Goal: Communication & Community: Participate in discussion

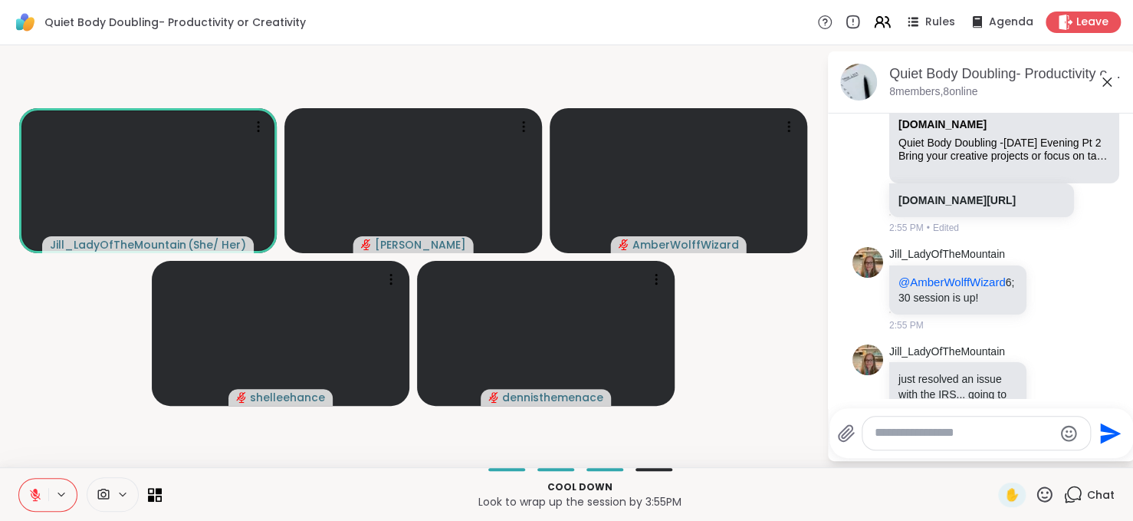
scroll to position [1309, 0]
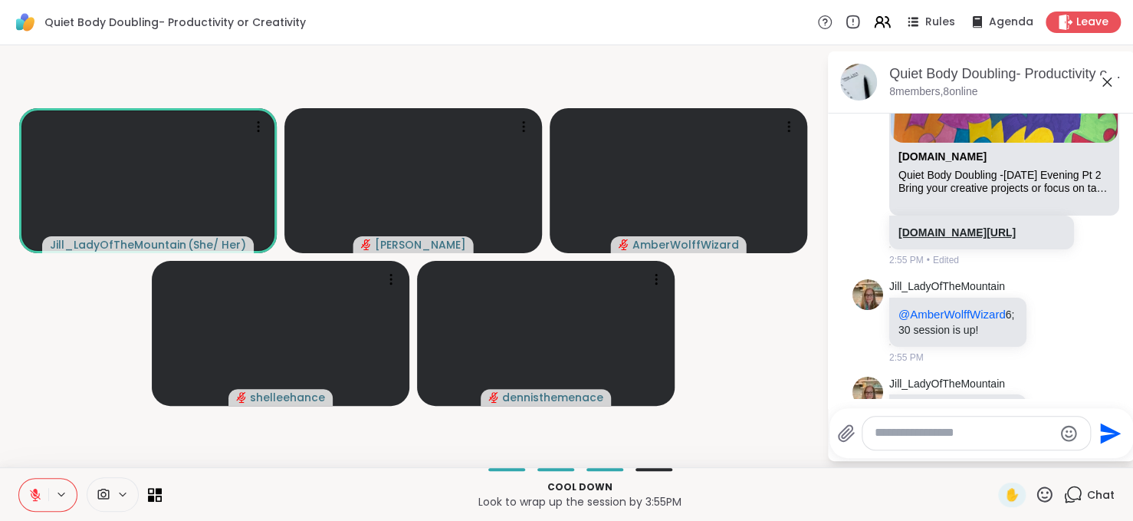
click at [953, 238] on link "[DOMAIN_NAME][URL]" at bounding box center [957, 232] width 117 height 12
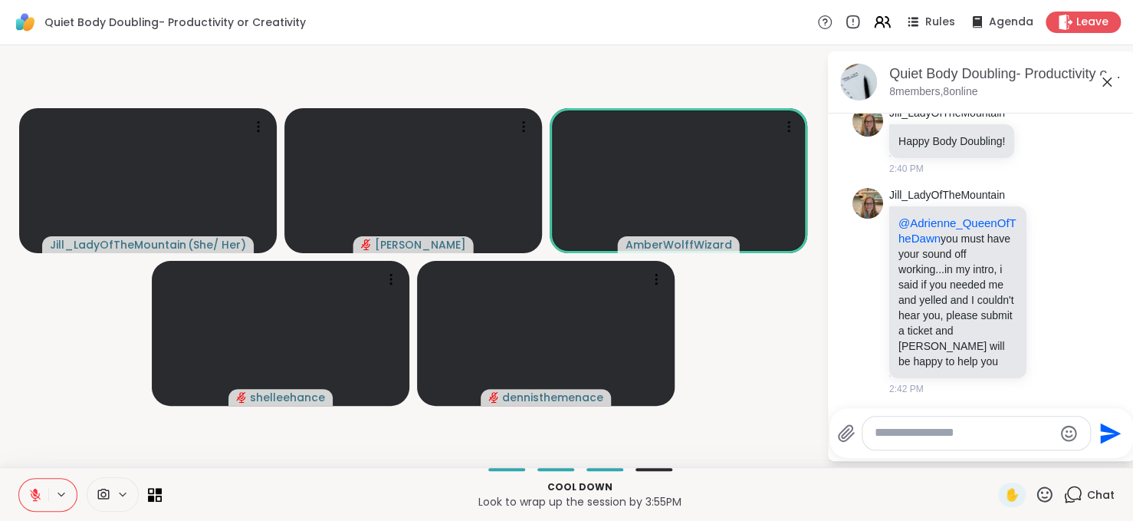
scroll to position [0, 0]
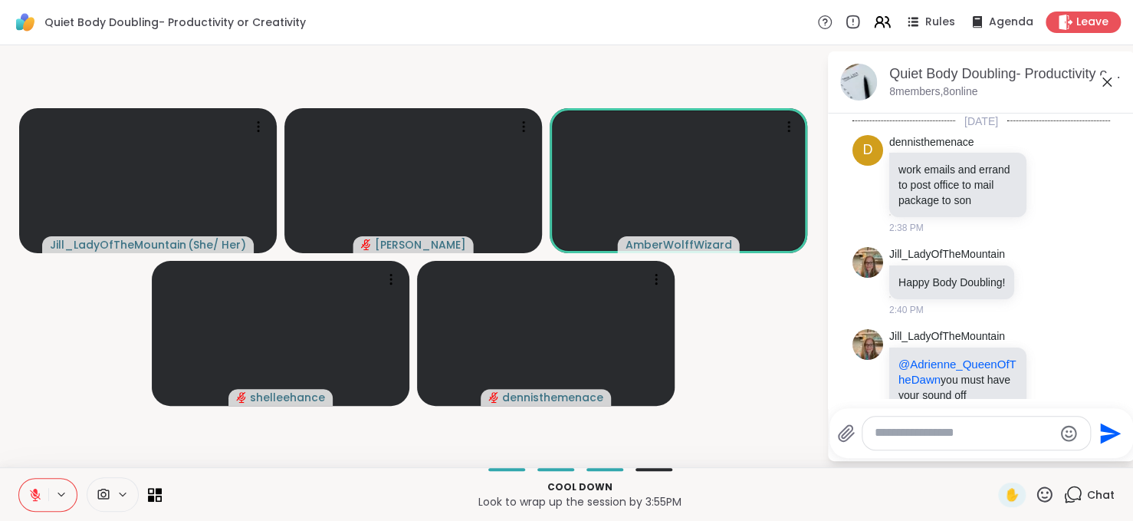
click at [20, 495] on button at bounding box center [33, 494] width 29 height 32
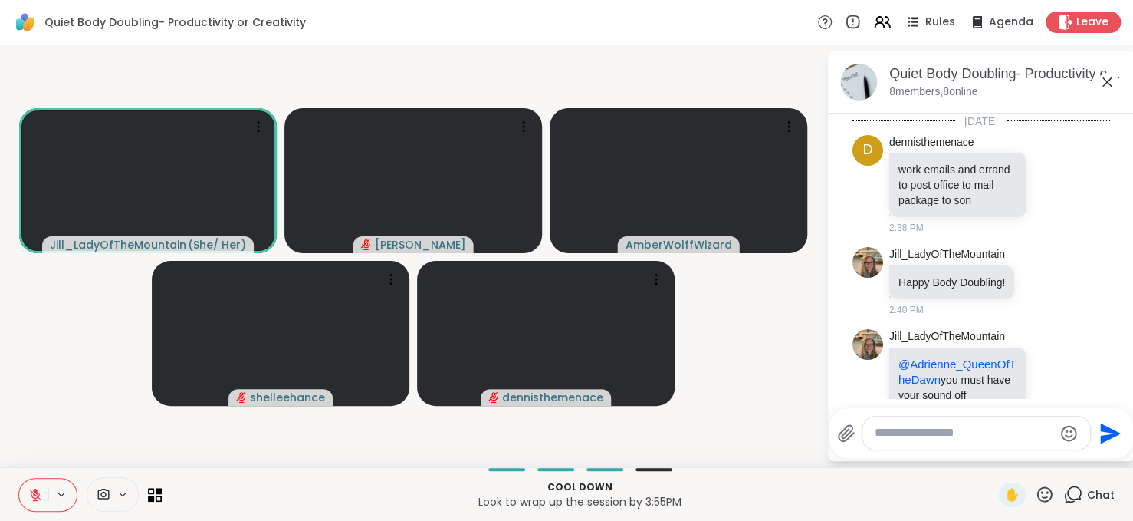
click at [20, 495] on button at bounding box center [33, 494] width 29 height 32
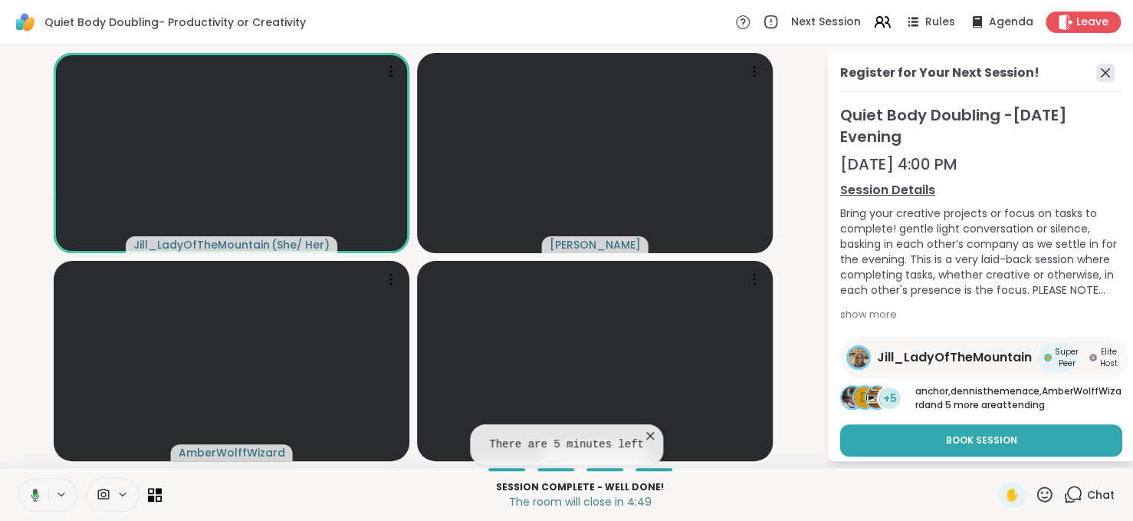
click at [1097, 73] on icon at bounding box center [1105, 73] width 18 height 18
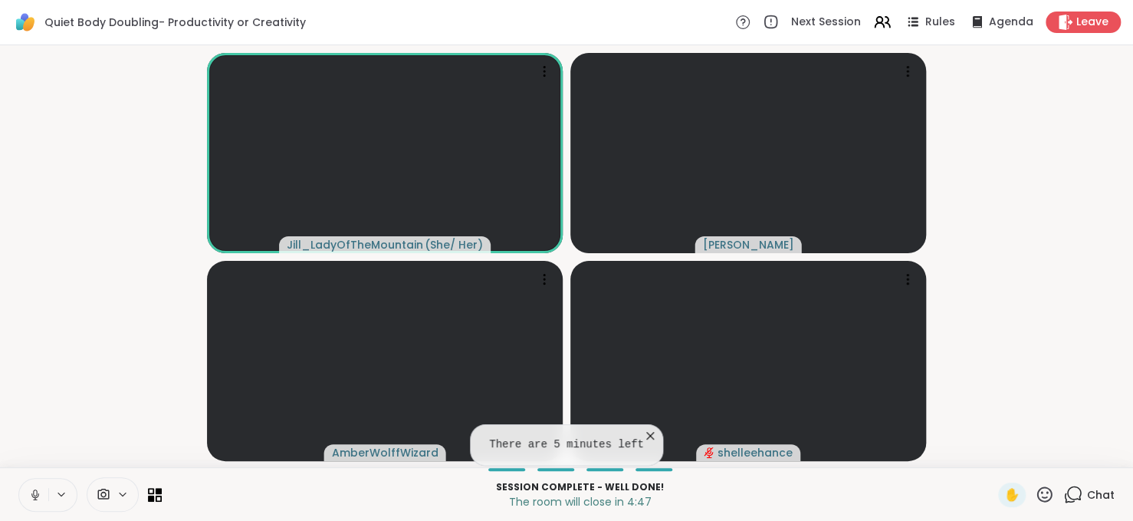
click at [1064, 490] on icon at bounding box center [1072, 494] width 19 height 19
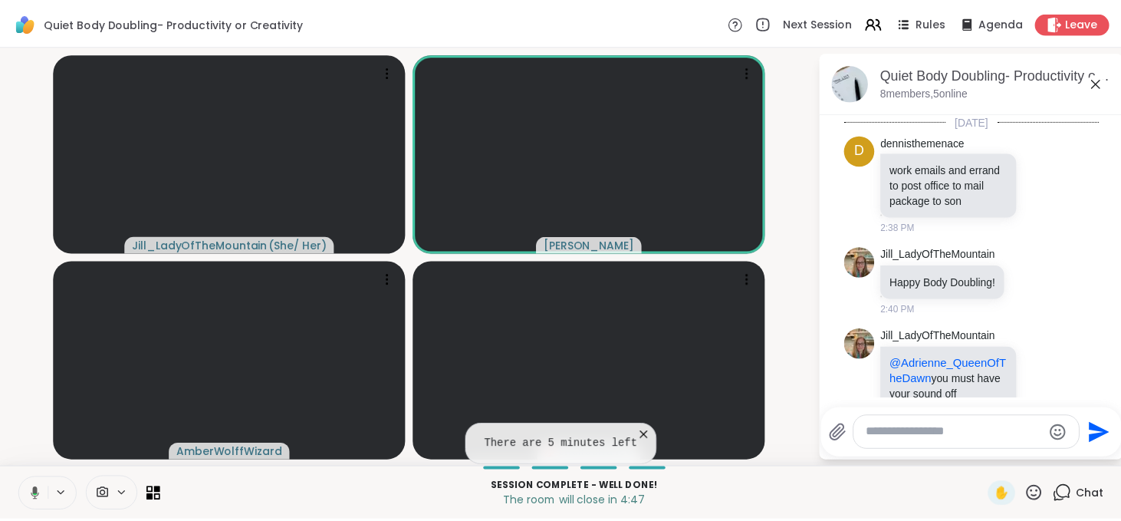
scroll to position [1526, 0]
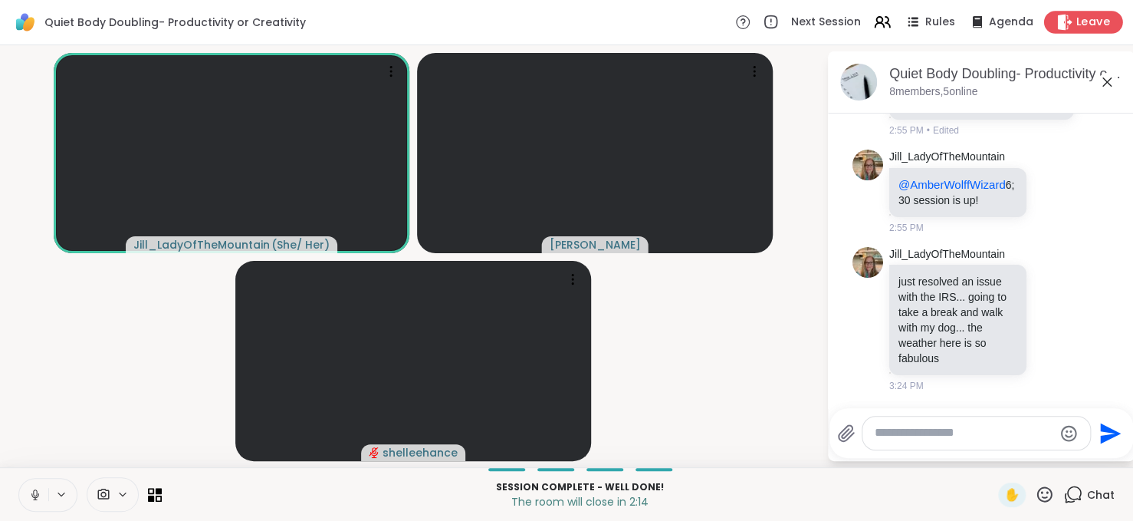
click at [1058, 16] on icon at bounding box center [1065, 22] width 15 height 16
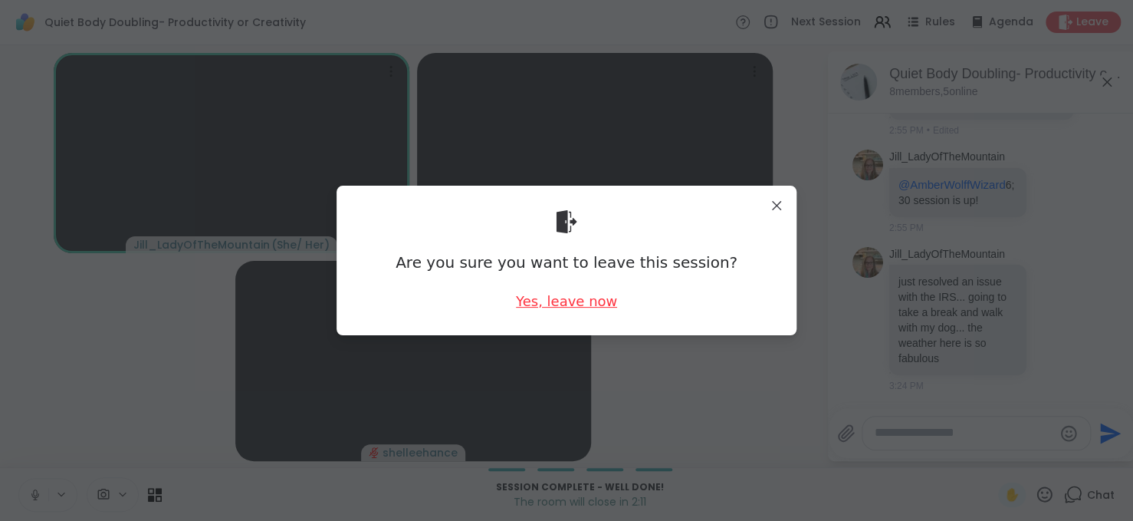
click at [552, 296] on div "Yes, leave now" at bounding box center [566, 300] width 101 height 19
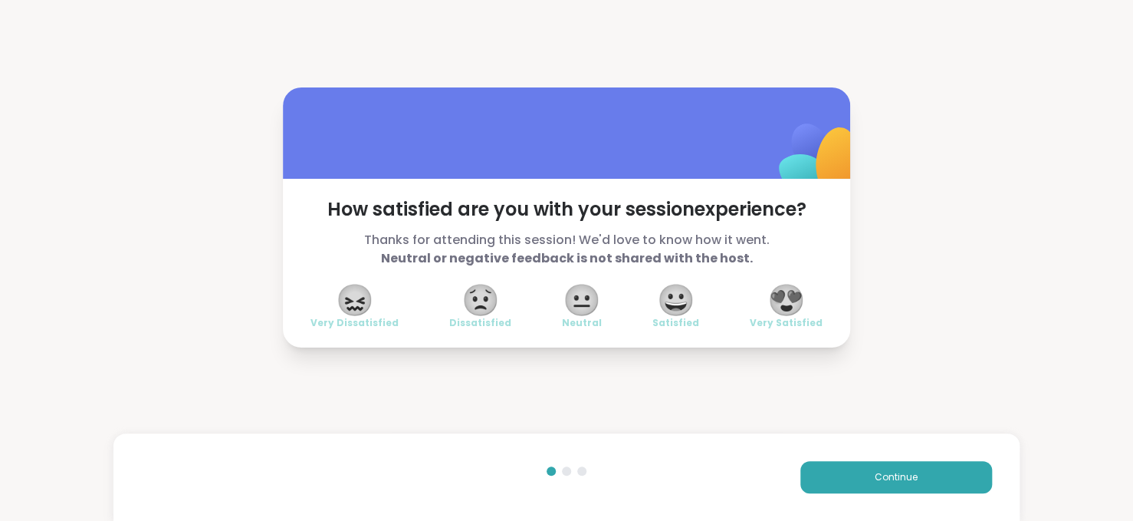
click at [478, 93] on div at bounding box center [566, 132] width 567 height 91
click at [923, 486] on button "Continue" at bounding box center [896, 477] width 192 height 32
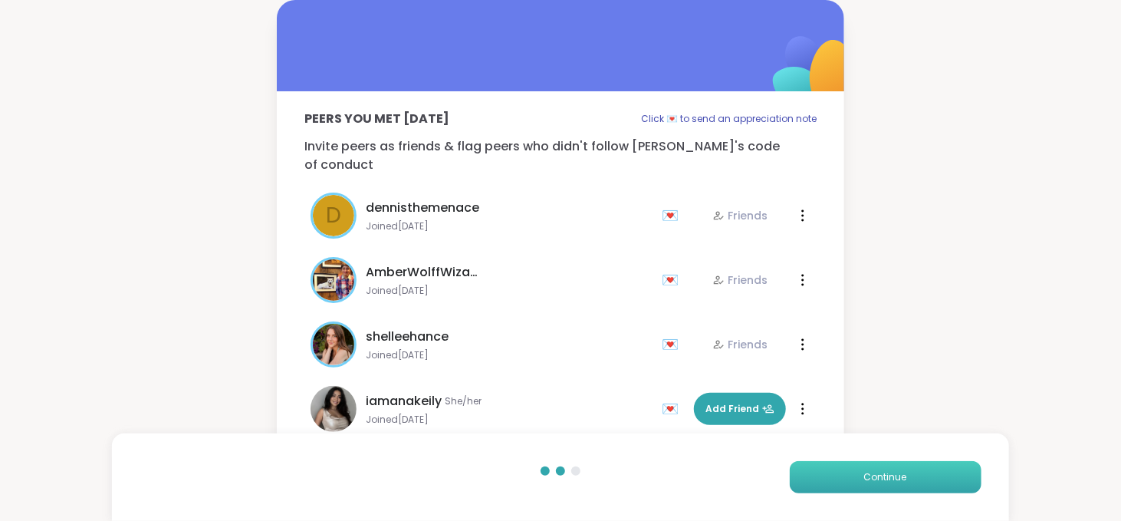
click at [923, 486] on button "Continue" at bounding box center [886, 477] width 192 height 32
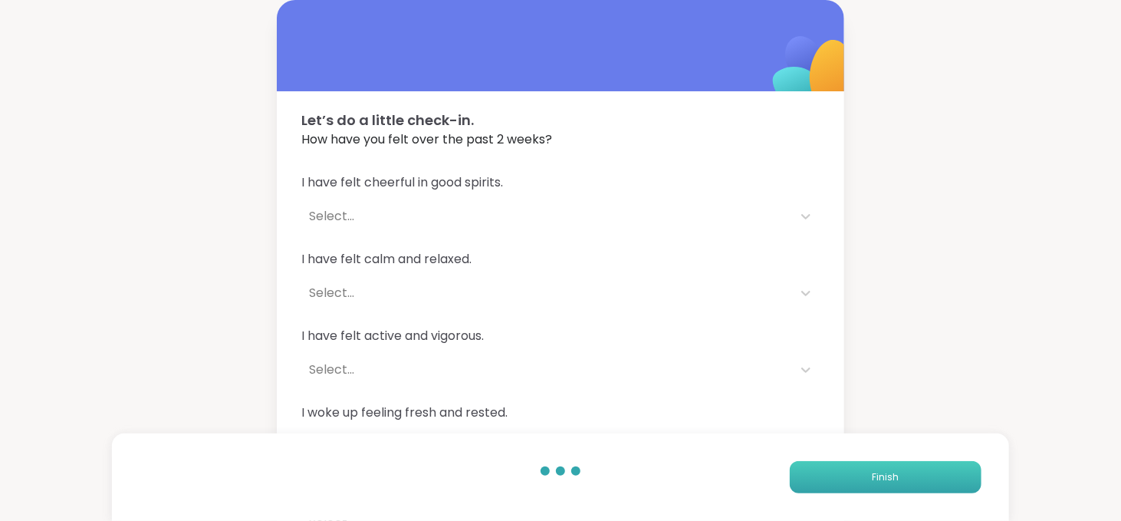
click at [923, 486] on button "Finish" at bounding box center [886, 477] width 192 height 32
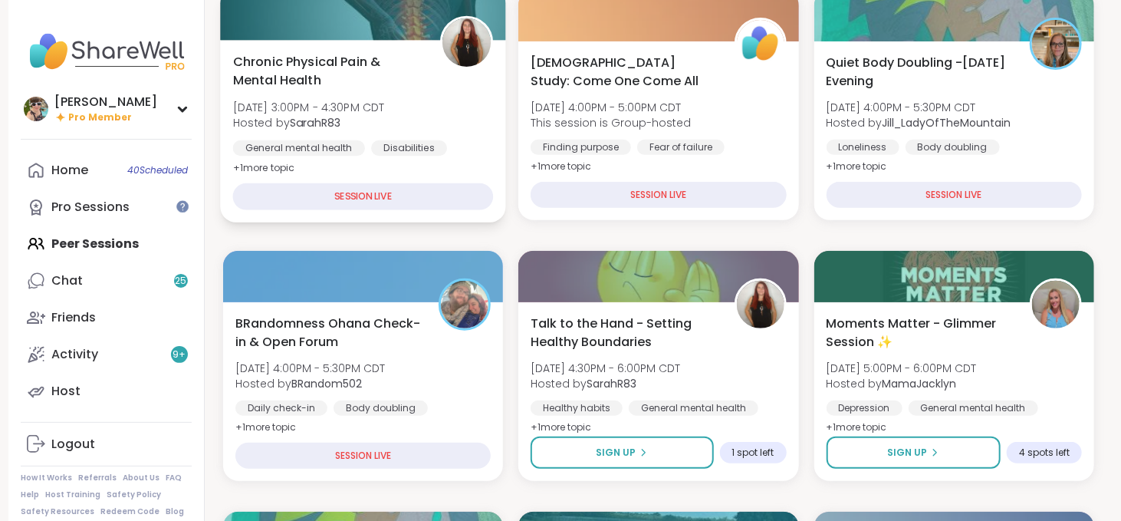
scroll to position [227, 0]
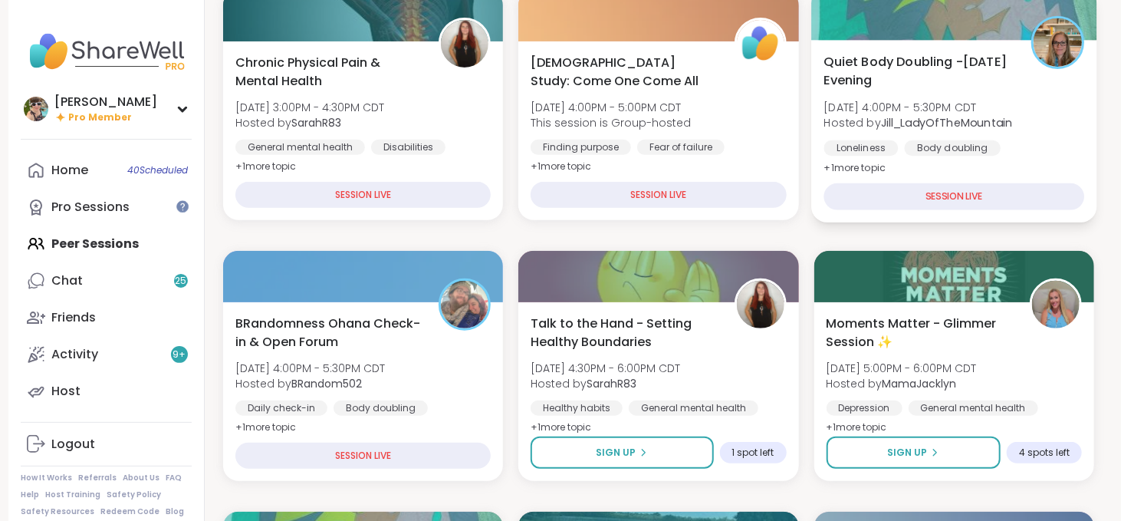
click at [978, 83] on span "Quiet Body Doubling -[DATE] Evening" at bounding box center [918, 71] width 190 height 38
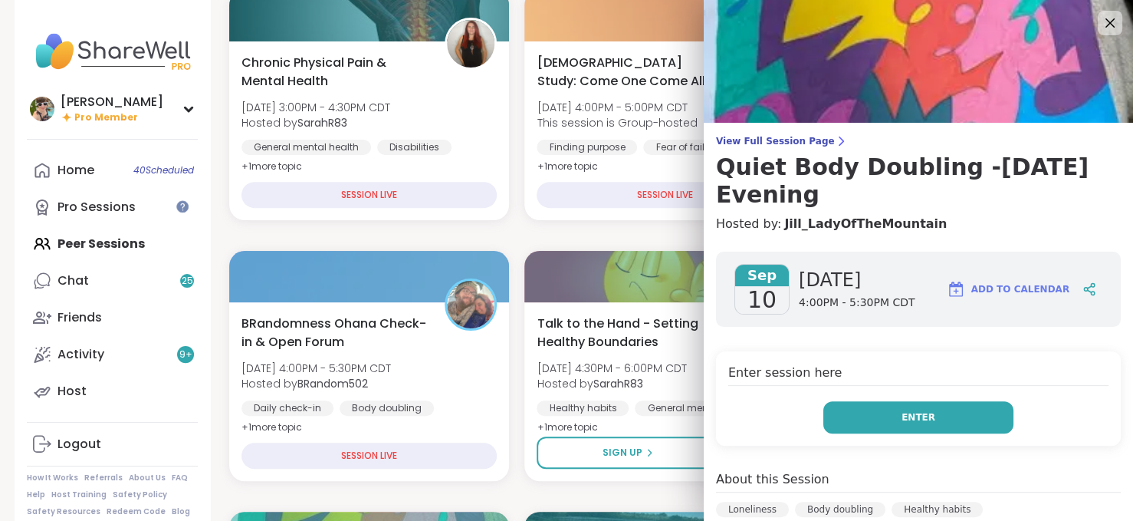
click at [854, 422] on button "Enter" at bounding box center [918, 417] width 190 height 32
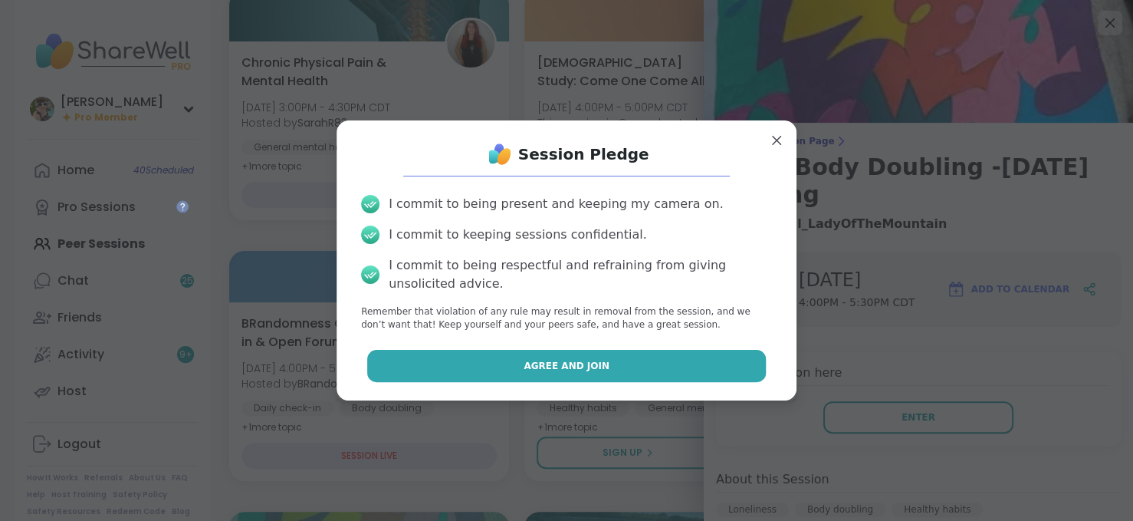
click at [679, 376] on button "Agree and Join" at bounding box center [566, 366] width 399 height 32
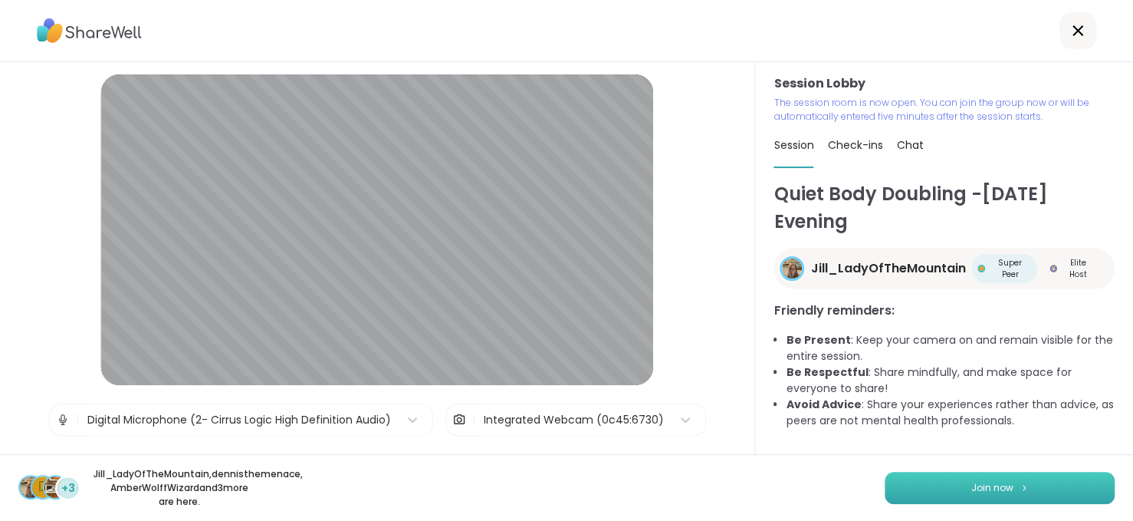
click at [979, 490] on button "Join now" at bounding box center [1000, 487] width 230 height 32
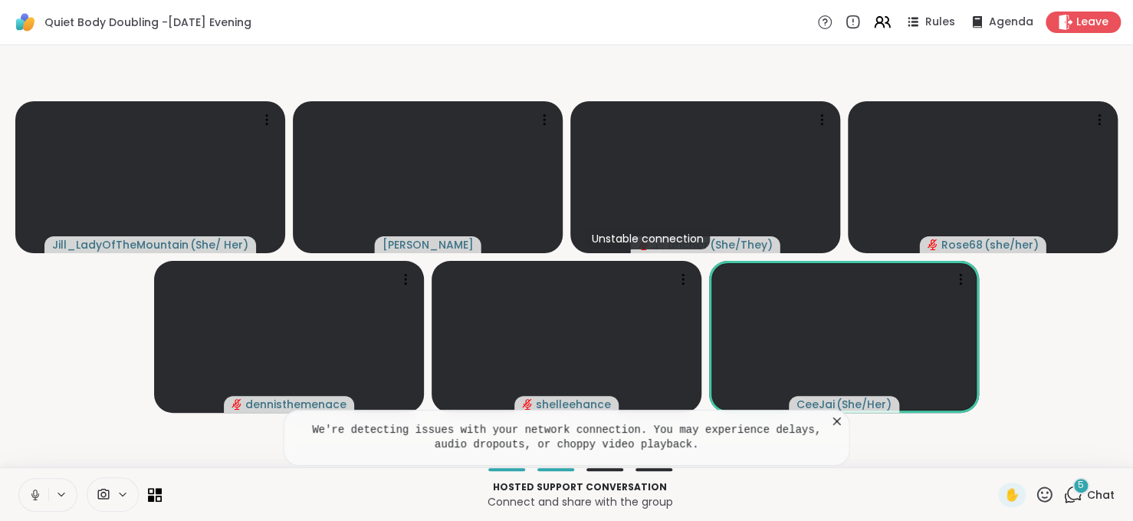
click at [1091, 489] on span "Chat" at bounding box center [1101, 494] width 28 height 15
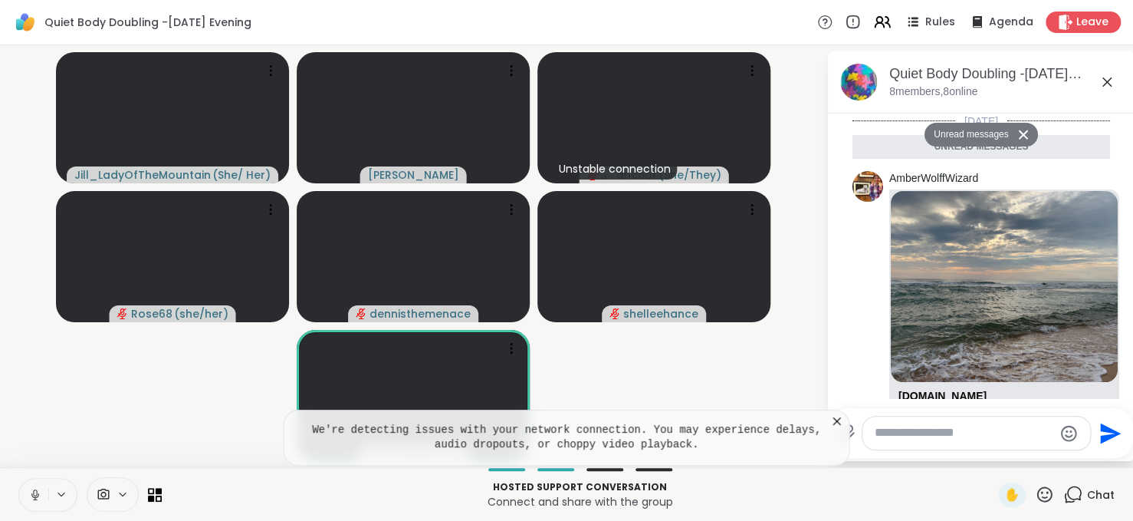
scroll to position [885, 0]
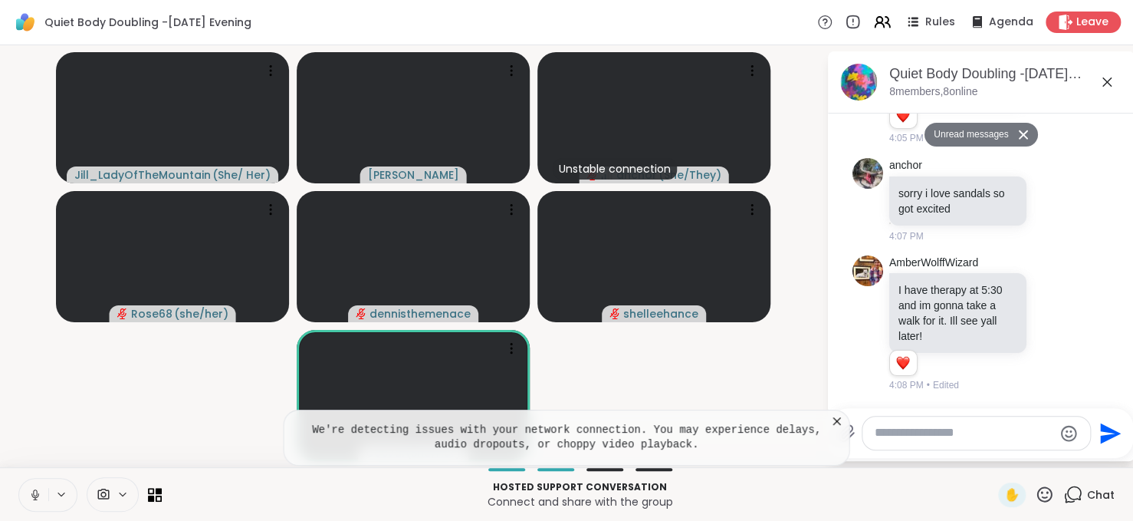
click at [1007, 440] on textarea "Type your message" at bounding box center [964, 433] width 179 height 16
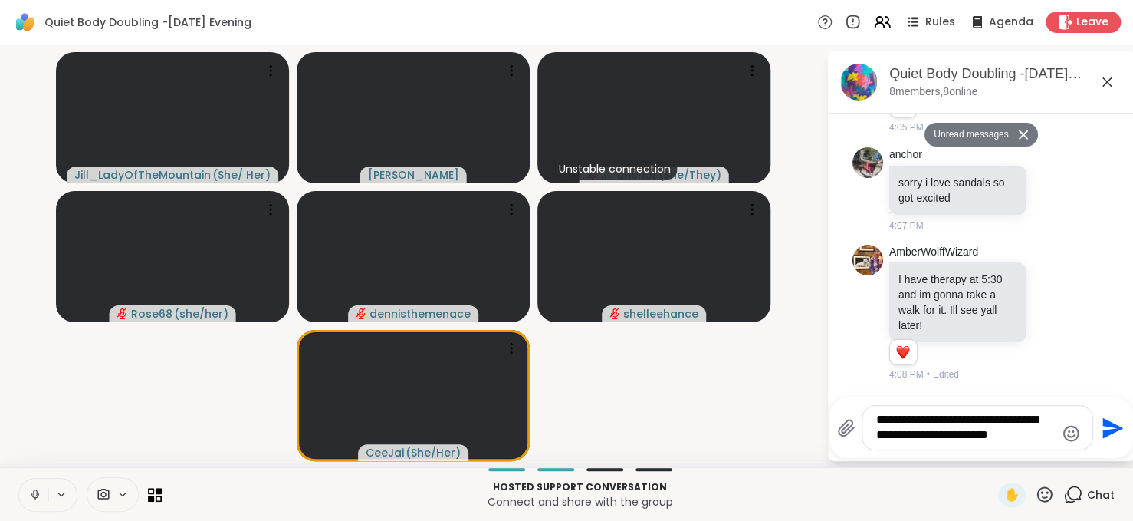
type textarea "**********"
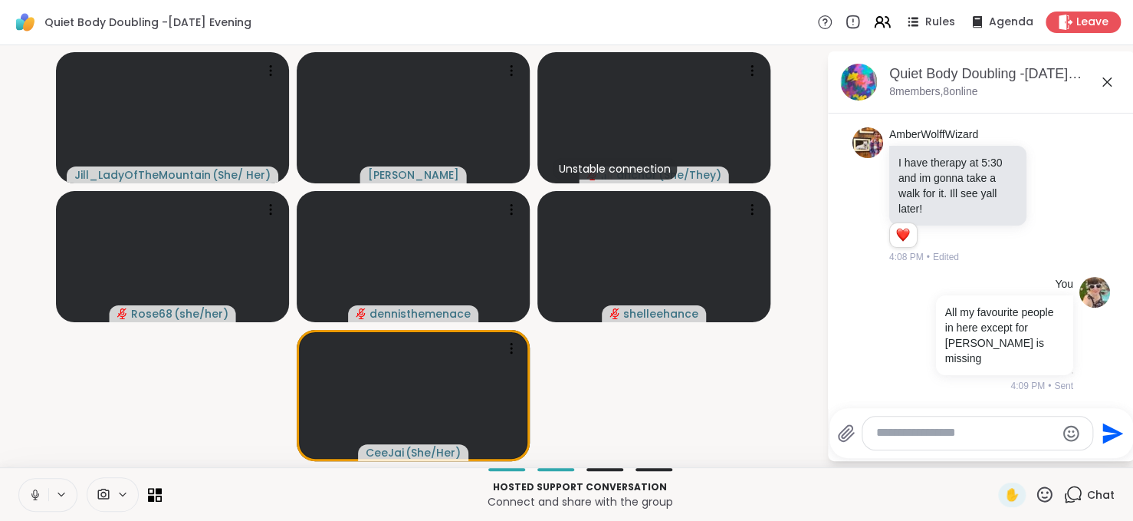
scroll to position [983, 0]
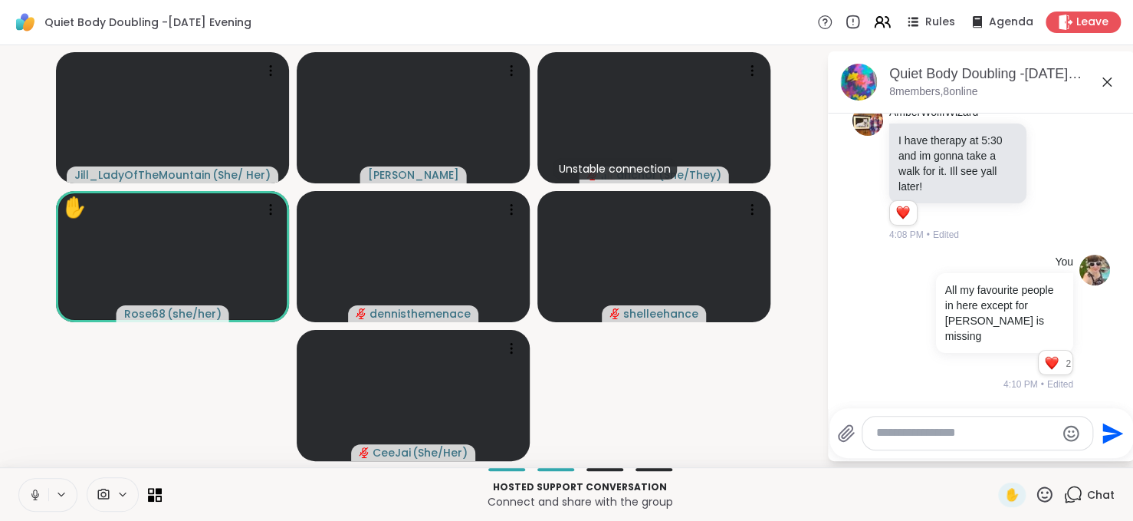
click at [37, 491] on icon at bounding box center [35, 492] width 4 height 7
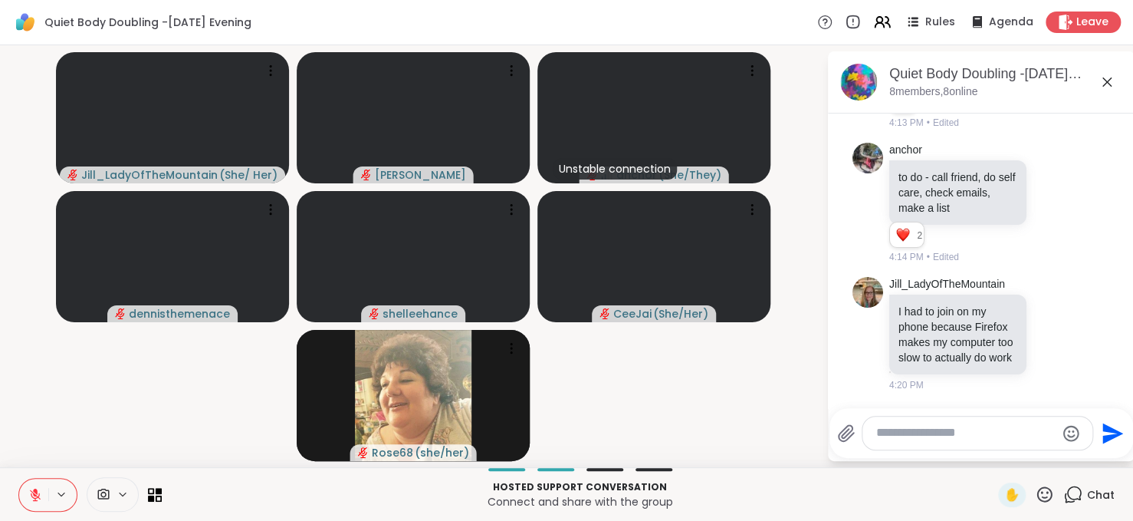
scroll to position [1416, 0]
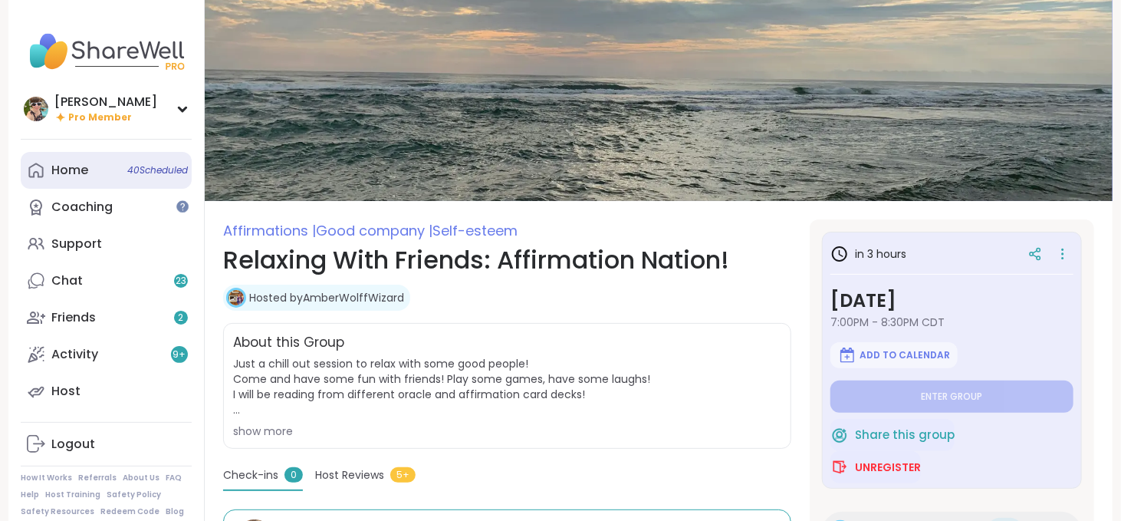
click at [95, 170] on link "Home 40 Scheduled" at bounding box center [106, 170] width 171 height 37
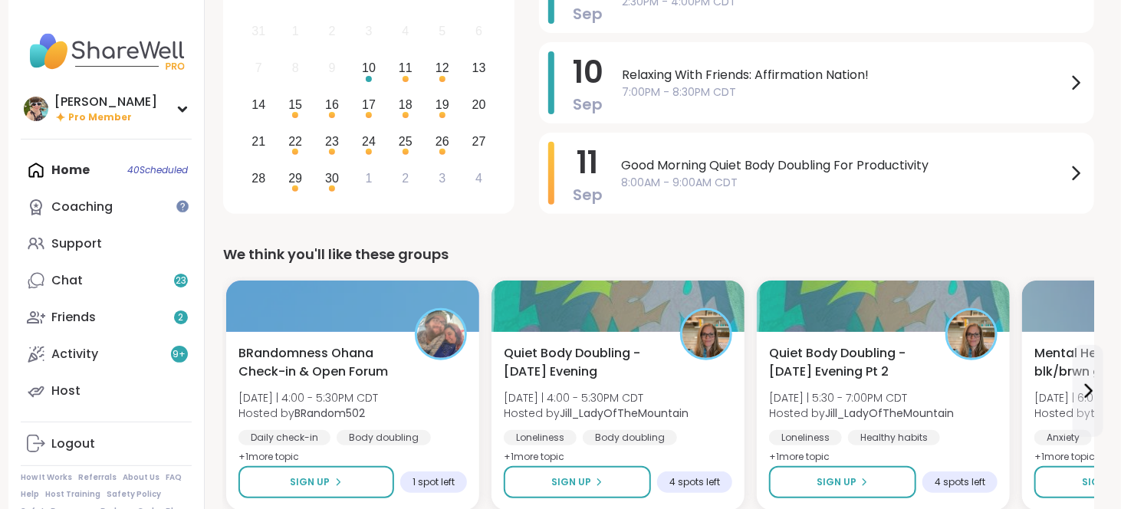
scroll to position [328, 0]
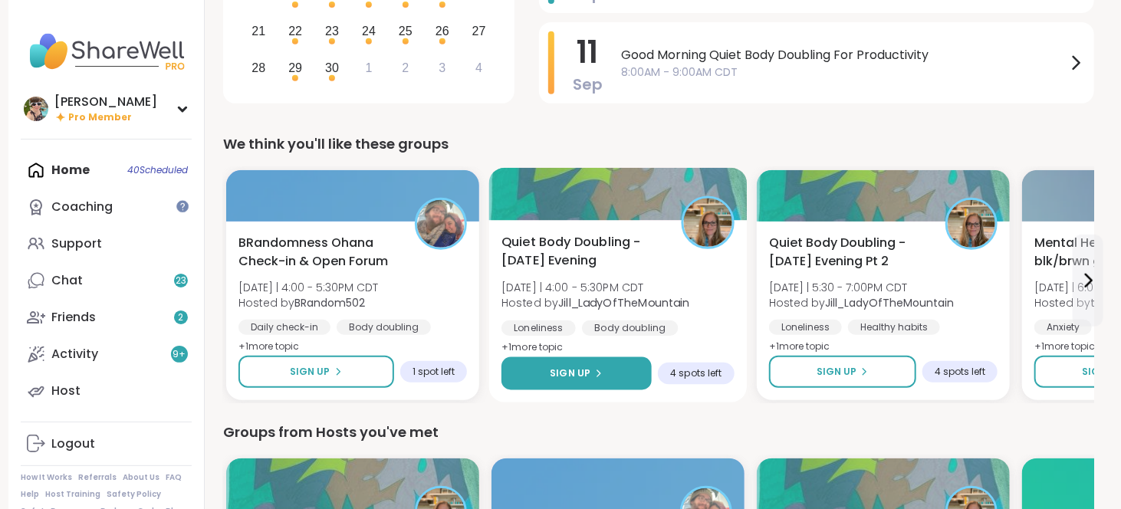
click at [582, 368] on span "Sign Up" at bounding box center [570, 373] width 41 height 14
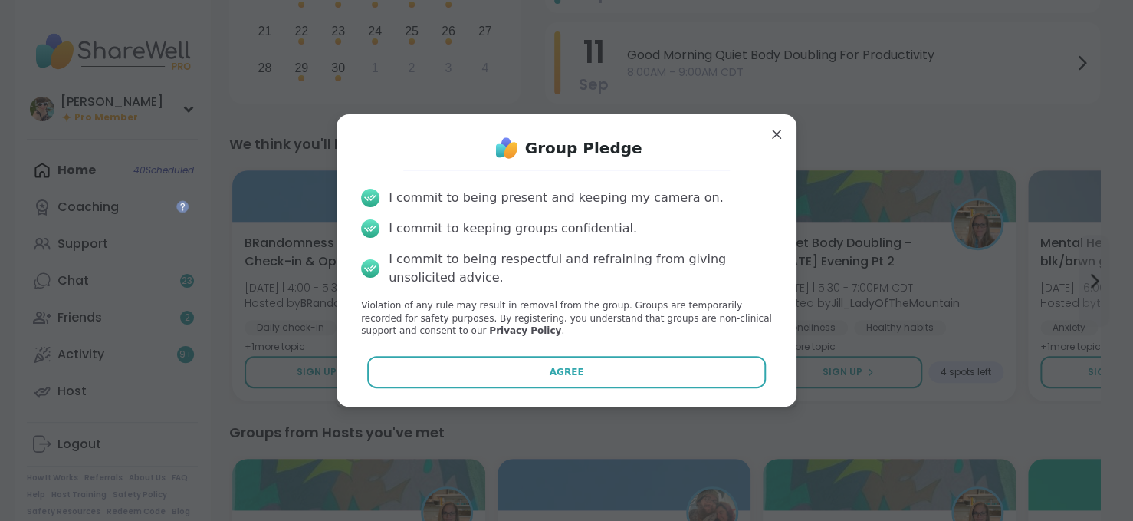
click at [582, 368] on button "Agree" at bounding box center [566, 372] width 399 height 32
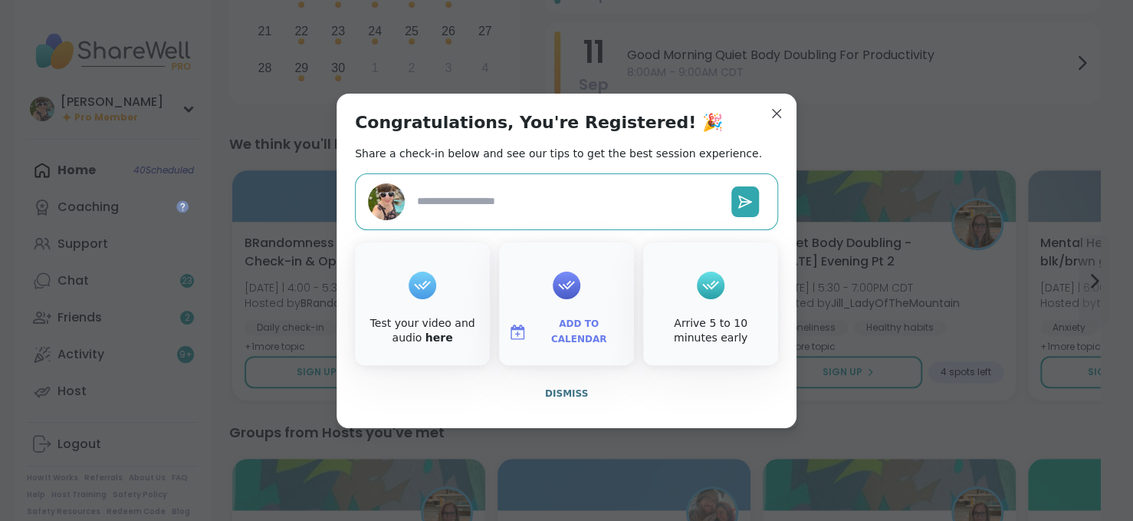
type textarea "*"
